Goal: Task Accomplishment & Management: Manage account settings

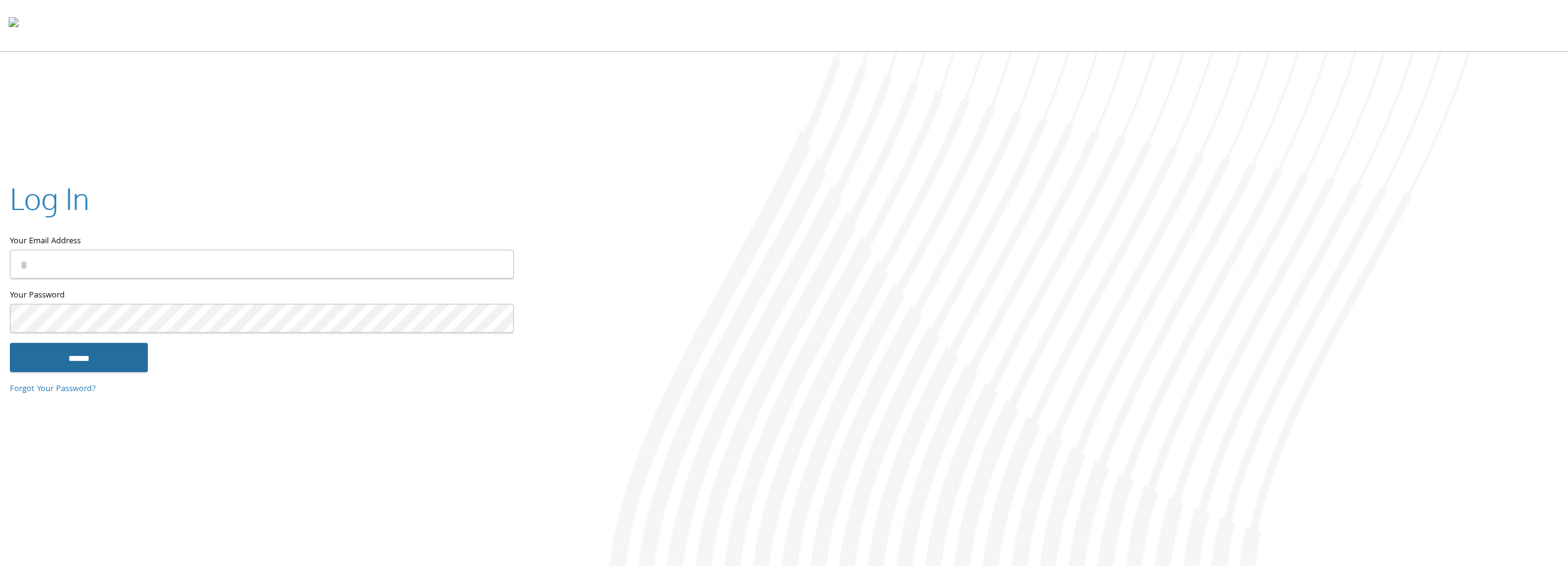
type input "**********"
click at [113, 371] on input "******" at bounding box center [78, 357] width 138 height 30
type input "**********"
click at [127, 360] on input "******" at bounding box center [78, 357] width 138 height 30
